Goal: Information Seeking & Learning: Learn about a topic

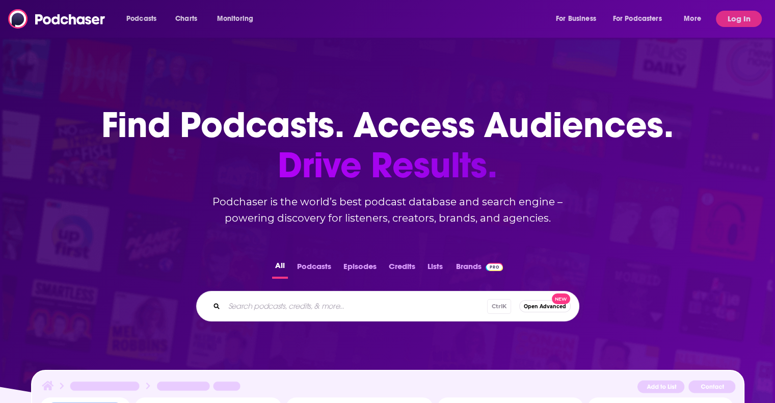
click at [365, 290] on div "All Podcasts Episodes Credits Lists Brands Ctrl K Open Advanced New" at bounding box center [387, 290] width 742 height 95
click at [340, 302] on input "Search podcasts, credits, & more..." at bounding box center [371, 306] width 295 height 16
type input "now this is lit"
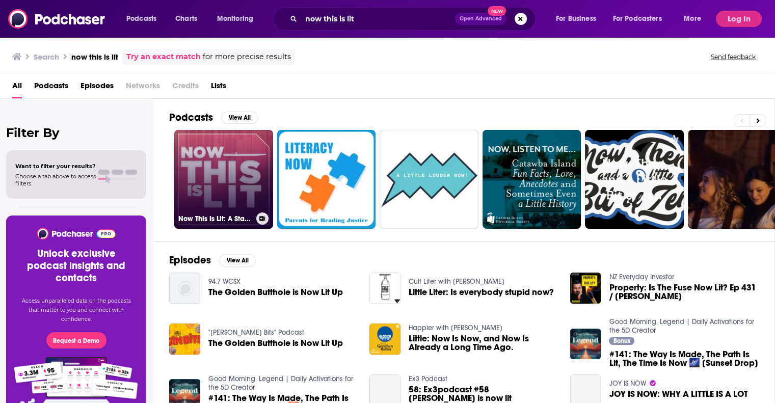
click at [248, 215] on h3 "Now This Is Lit: A Star Wars Podcast" at bounding box center [215, 219] width 74 height 9
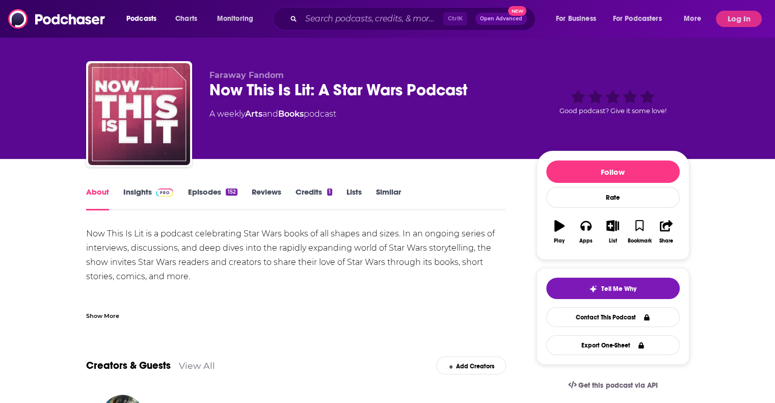
scroll to position [8, 0]
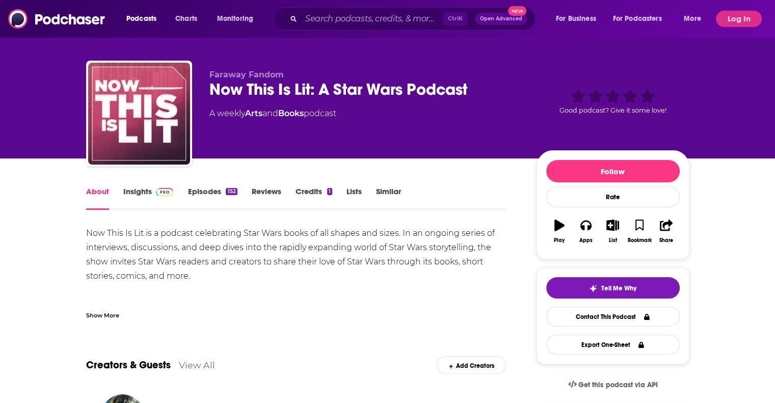
click at [159, 196] on span at bounding box center [165, 192] width 18 height 10
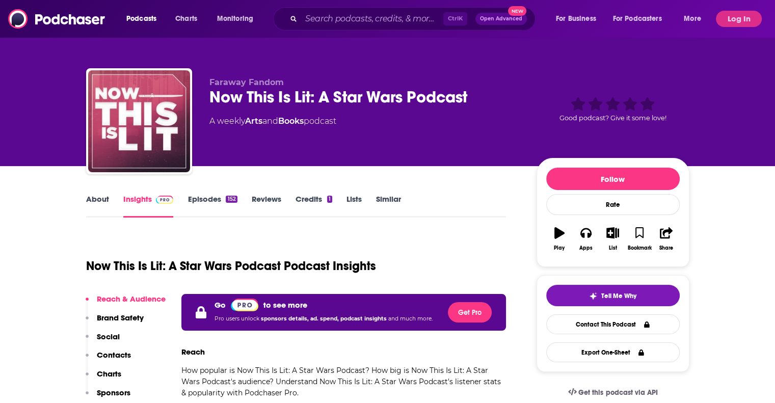
click at [735, 27] on div "Podcasts Charts Monitoring Ctrl K Open Advanced New For Business For Podcasters…" at bounding box center [387, 19] width 775 height 38
click at [740, 24] on button "Log In" at bounding box center [739, 19] width 46 height 16
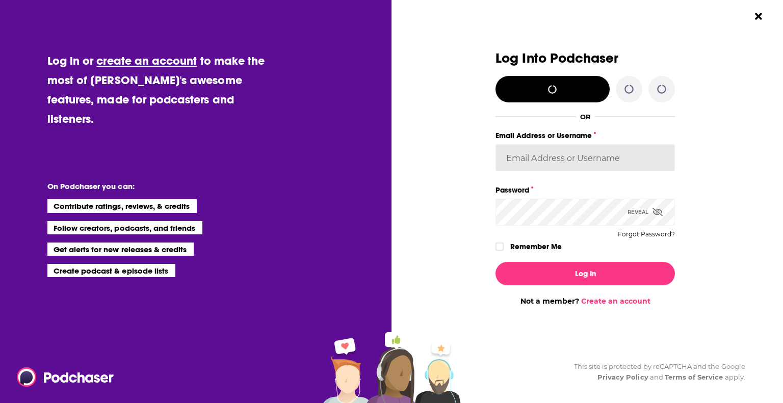
type input "[EMAIL_ADDRESS][DOMAIN_NAME]"
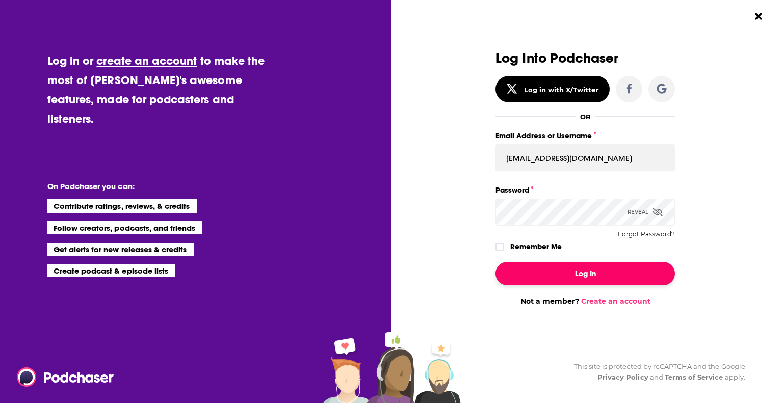
click at [594, 265] on button "Log In" at bounding box center [584, 273] width 179 height 23
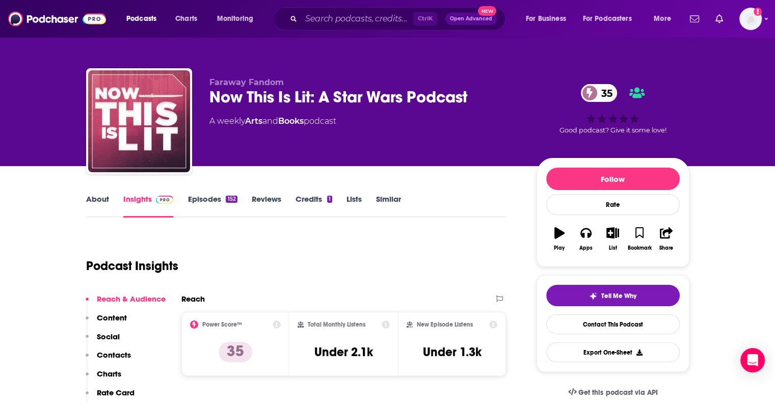
click at [763, 8] on div "Podcasts Charts Monitoring Ctrl K Open Advanced New For Business For Podcasters…" at bounding box center [387, 19] width 775 height 38
click at [744, 21] on img "Logged in as mfurr" at bounding box center [750, 19] width 22 height 22
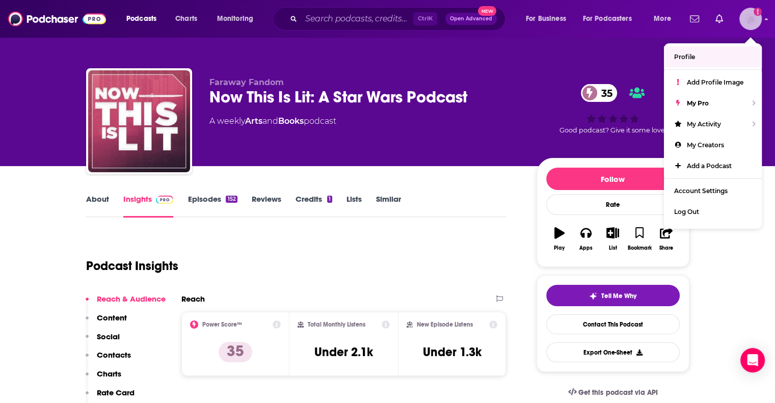
click at [752, 24] on img "Logged in as mfurr" at bounding box center [750, 19] width 22 height 22
click at [391, 251] on div "Podcast Insights" at bounding box center [292, 260] width 412 height 52
